Goal: Navigation & Orientation: Find specific page/section

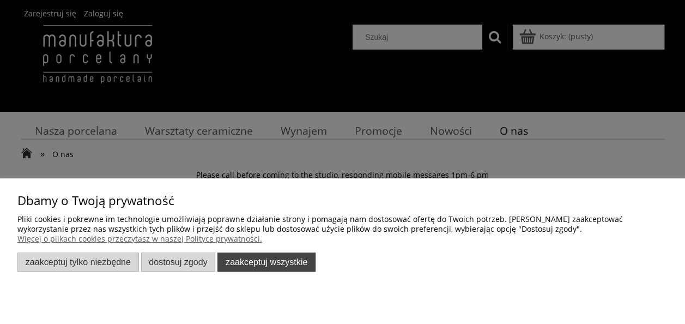
click at [273, 262] on button "Zaakceptuj wszystkie" at bounding box center [267, 261] width 98 height 19
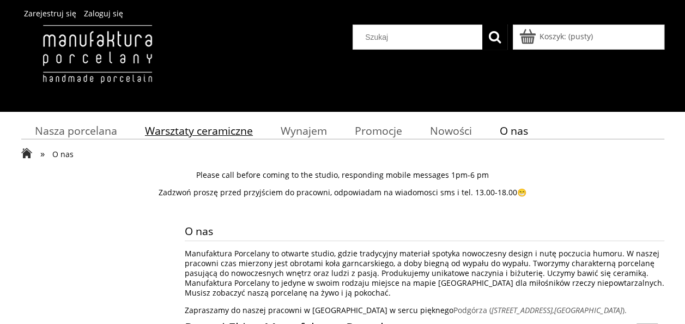
click at [209, 131] on span "Warsztaty ceramiczne" at bounding box center [199, 130] width 108 height 15
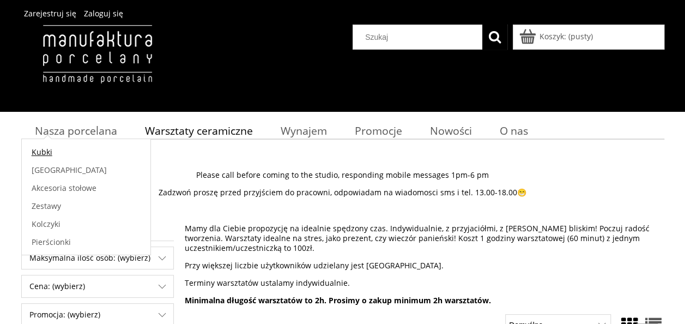
click at [52, 157] on link "Kubki" at bounding box center [86, 152] width 129 height 18
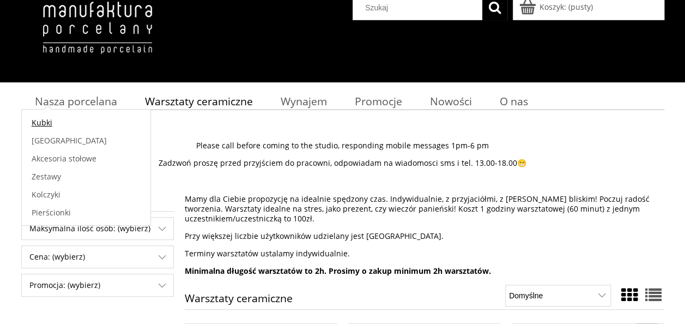
scroll to position [55, 0]
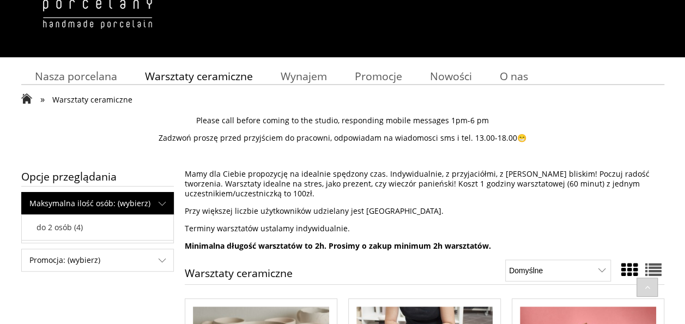
click at [122, 205] on span "Maksymalna ilość osób: (wybierz)" at bounding box center [98, 203] width 152 height 22
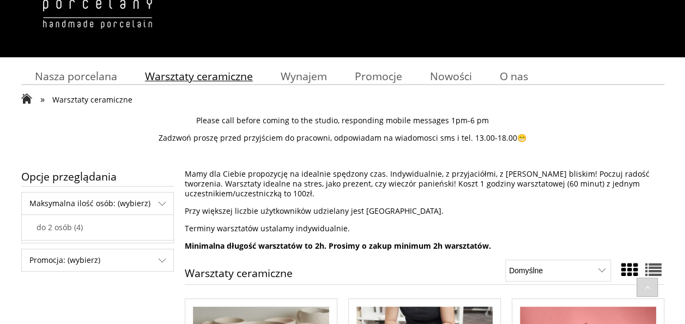
click at [208, 70] on span "Warsztaty ceramiczne" at bounding box center [199, 76] width 108 height 15
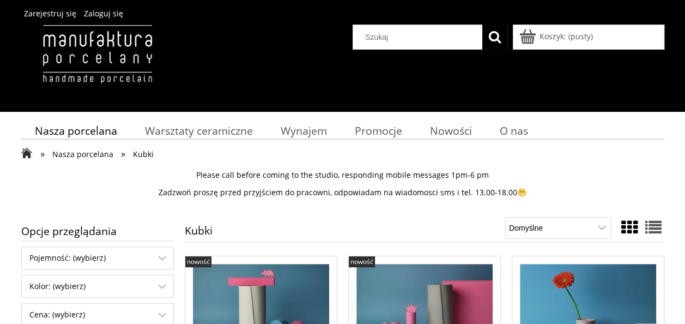
click at [77, 154] on span "Nasza porcelana" at bounding box center [82, 154] width 61 height 10
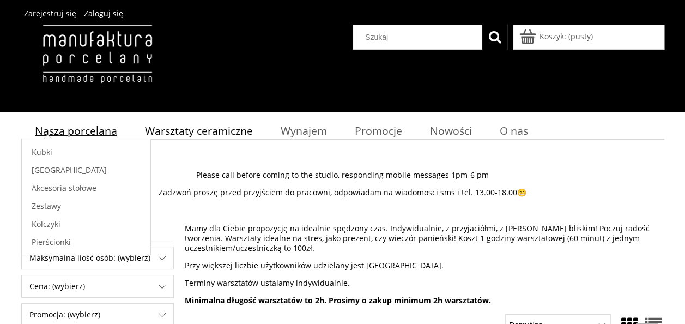
click at [117, 126] on span "Nasza porcelana" at bounding box center [76, 130] width 82 height 15
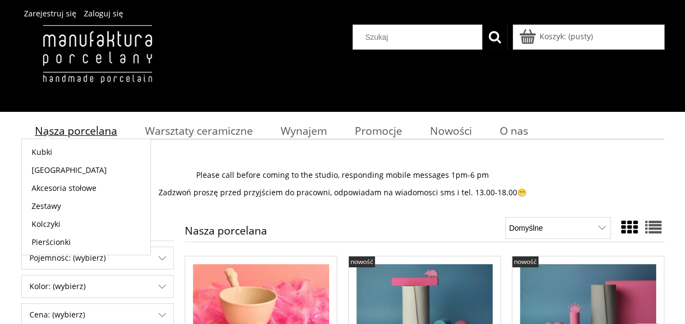
click at [73, 130] on span "Nasza porcelana" at bounding box center [76, 130] width 82 height 15
click at [47, 173] on span "[GEOGRAPHIC_DATA]" at bounding box center [69, 170] width 75 height 10
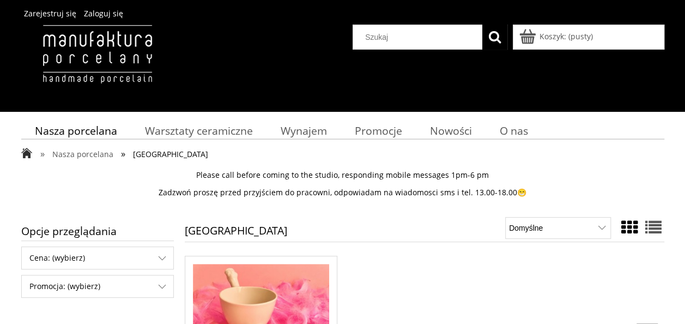
scroll to position [273, 0]
